Goal: Transaction & Acquisition: Purchase product/service

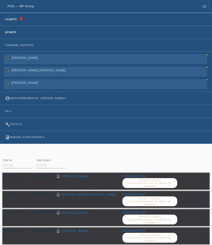
click at [13, 21] on link "Clients" at bounding box center [11, 19] width 17 height 3
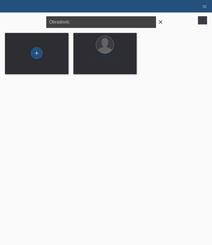
drag, startPoint x: 79, startPoint y: 24, endPoint x: -9, endPoint y: 16, distance: 88.1
click at [0, 16] on html "POS — MF Group Clients 1 Achats Courriel Support Ekuri Ismaili close close close" at bounding box center [106, 40] width 212 height 81
paste input "Cottier"
type input "Cottier"
click at [86, 70] on span "Afficher" at bounding box center [86, 70] width 11 height 4
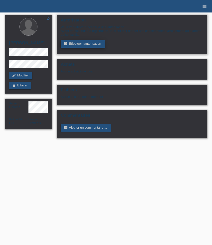
click at [82, 44] on link "assignment_turned_in Effectuer l’autorisation" at bounding box center [83, 44] width 44 height 8
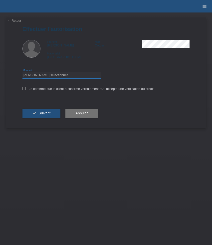
click at [52, 77] on select "Veuillez sélectionner CHF 1.00 - CHF 499.00 CHF 500.00 - CHF 1'999.00 CHF 2'000…" at bounding box center [62, 75] width 79 height 6
click at [23, 73] on select "Veuillez sélectionner CHF 1.00 - CHF 499.00 CHF 500.00 - CHF 1'999.00 CHF 2'000…" at bounding box center [62, 75] width 79 height 6
click at [43, 73] on select "Veuillez sélectionner CHF 1.00 - CHF 499.00 CHF 500.00 - CHF 1'999.00 CHF 2'000…" at bounding box center [62, 75] width 79 height 6
select select "2"
click at [23, 73] on select "Veuillez sélectionner CHF 1.00 - CHF 499.00 CHF 500.00 - CHF 1'999.00 CHF 2'000…" at bounding box center [62, 75] width 79 height 6
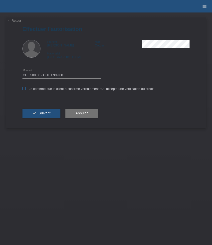
click at [24, 90] on icon at bounding box center [24, 88] width 3 height 3
click at [24, 90] on input "Je confirme que le client a confirmé verbalement qu'il accepte une vérification…" at bounding box center [24, 88] width 3 height 3
checkbox input "true"
click at [39, 114] on span "Suivant" at bounding box center [45, 113] width 12 height 4
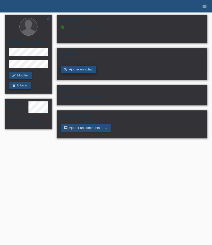
click at [75, 72] on link "add_shopping_cart Ajouter un achat" at bounding box center [79, 70] width 36 height 8
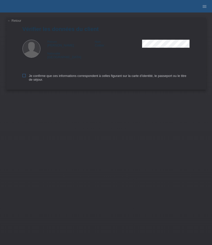
click at [28, 78] on label "Je confirme que ces informations correspondent à celles figurant sur la carte d…" at bounding box center [107, 78] width 168 height 8
click at [26, 77] on input "Je confirme que ces informations correspondent à celles figurant sur la carte d…" at bounding box center [24, 75] width 3 height 3
checkbox input "true"
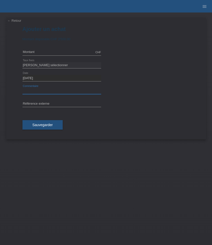
click at [41, 91] on input "text" at bounding box center [62, 91] width 79 height 6
paste input "Frederique Constant Classics Heart Beat Moonphase - 40mm FC-335MC4P6B2"
type input "Frederique Constant Classics Heart Beat Moonphase - 40mm FC-335MC4P6B2"
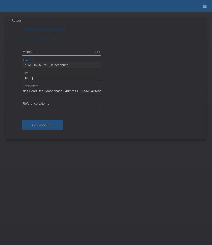
click at [53, 65] on select "Veuillez sélectionner 6 versements 12 versements 24 versements 36 versements 48…" at bounding box center [62, 65] width 79 height 6
select select "626"
click at [23, 62] on select "Veuillez sélectionner 6 versements 12 versements 24 versements 36 versements 48…" at bounding box center [62, 65] width 79 height 6
click at [67, 53] on input "text" at bounding box center [62, 52] width 79 height 6
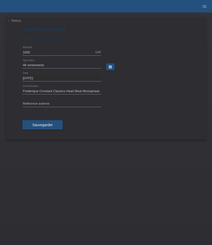
type input "1000.00"
click at [113, 114] on div "Sauvegarder" at bounding box center [107, 125] width 168 height 29
click at [45, 102] on input "text" at bounding box center [62, 104] width 79 height 6
paste input "521772"
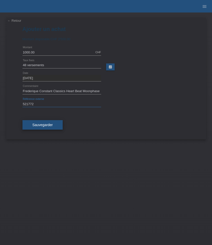
type input "521772"
click at [44, 126] on span "Sauvegarder" at bounding box center [43, 125] width 21 height 4
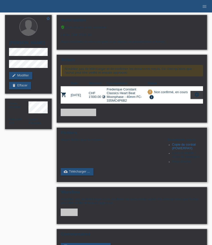
click at [182, 150] on link "Copie du contrat (POWERPAY)" at bounding box center [184, 147] width 24 height 8
click at [86, 176] on link "cloud_upload Télécharger ..." at bounding box center [77, 172] width 33 height 8
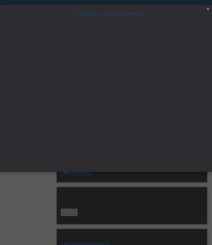
click at [208, 9] on icon "close" at bounding box center [208, 9] width 4 height 4
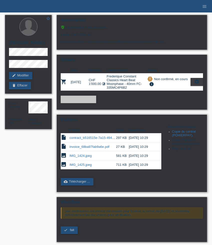
scroll to position [41, 0]
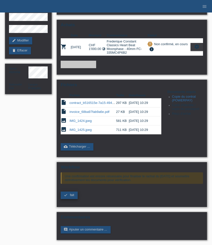
click at [70, 195] on span "fait" at bounding box center [72, 195] width 4 height 4
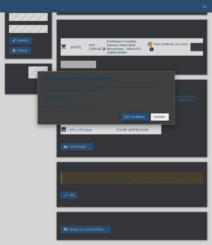
click at [139, 116] on button "Oui, continuer" at bounding box center [134, 117] width 27 height 7
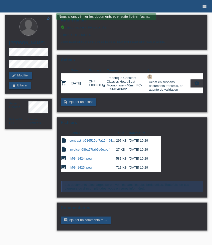
click at [201, 6] on link "menu" at bounding box center [205, 6] width 10 height 3
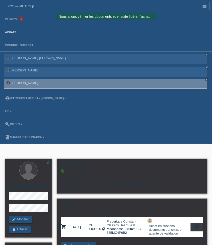
click at [14, 32] on link "Achats" at bounding box center [11, 32] width 16 height 3
